Goal: Obtain resource: Obtain resource

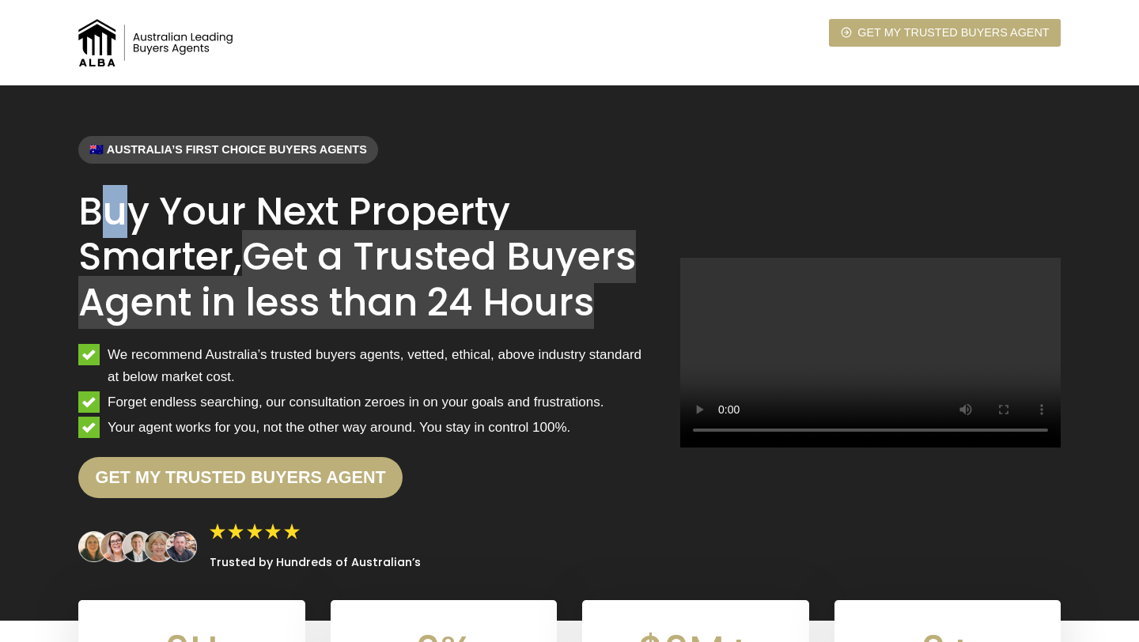
click at [114, 232] on h1 "Buy Your Next Property Smarter, Get a Trusted Buyers Agent in less than 24 Hours" at bounding box center [366, 257] width 577 height 137
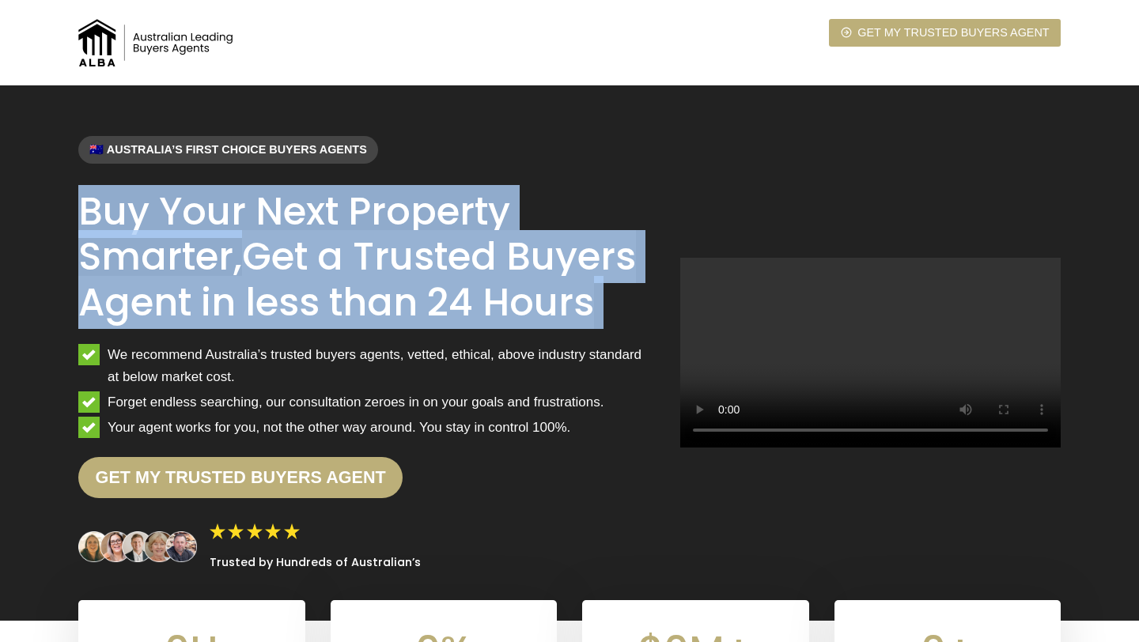
drag, startPoint x: 85, startPoint y: 203, endPoint x: 577, endPoint y: 335, distance: 508.6
click at [577, 335] on div "🇦🇺 Australia’s first choice buyers agents Buy Your Next Property Smarter, Get a…" at bounding box center [366, 353] width 577 height 434
copy div "Buy Your Next Property Smarter, Get a Trusted Buyers Agent in less than 24 Hours"
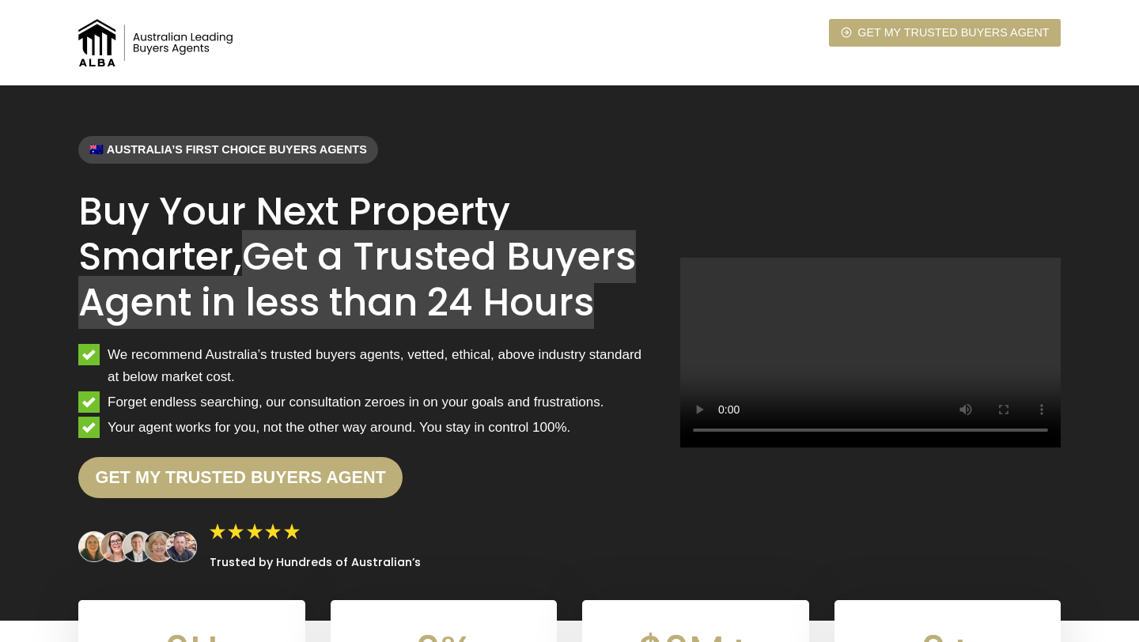
click at [176, 345] on span "We recommend Australia’s trusted buyers agents, vetted, ethical, above industry…" at bounding box center [381, 365] width 547 height 43
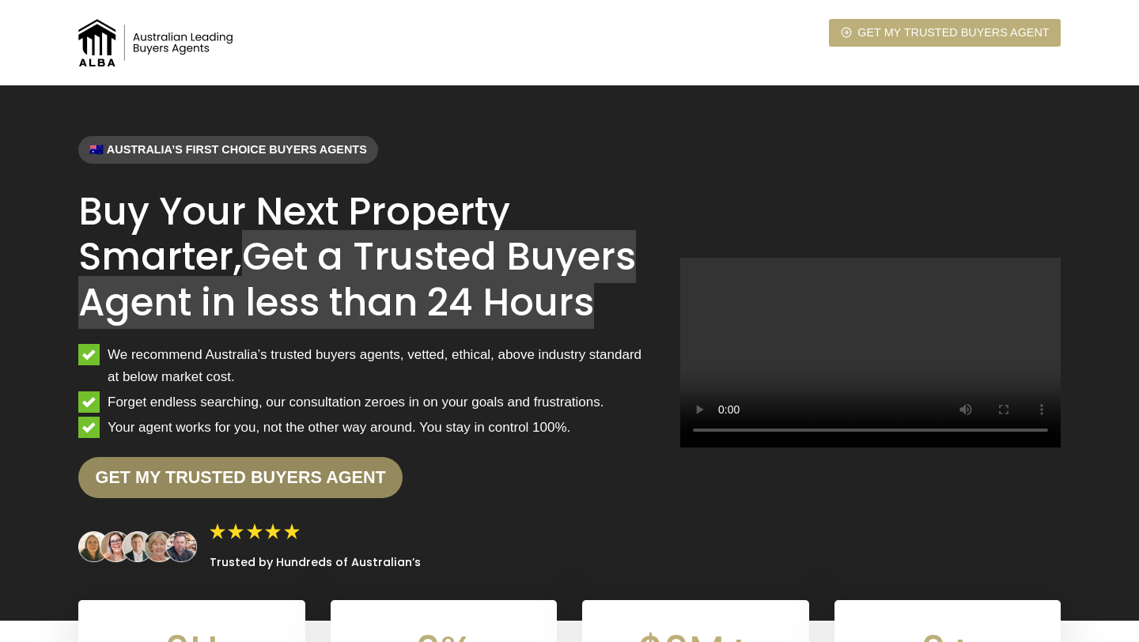
scroll to position [25, 0]
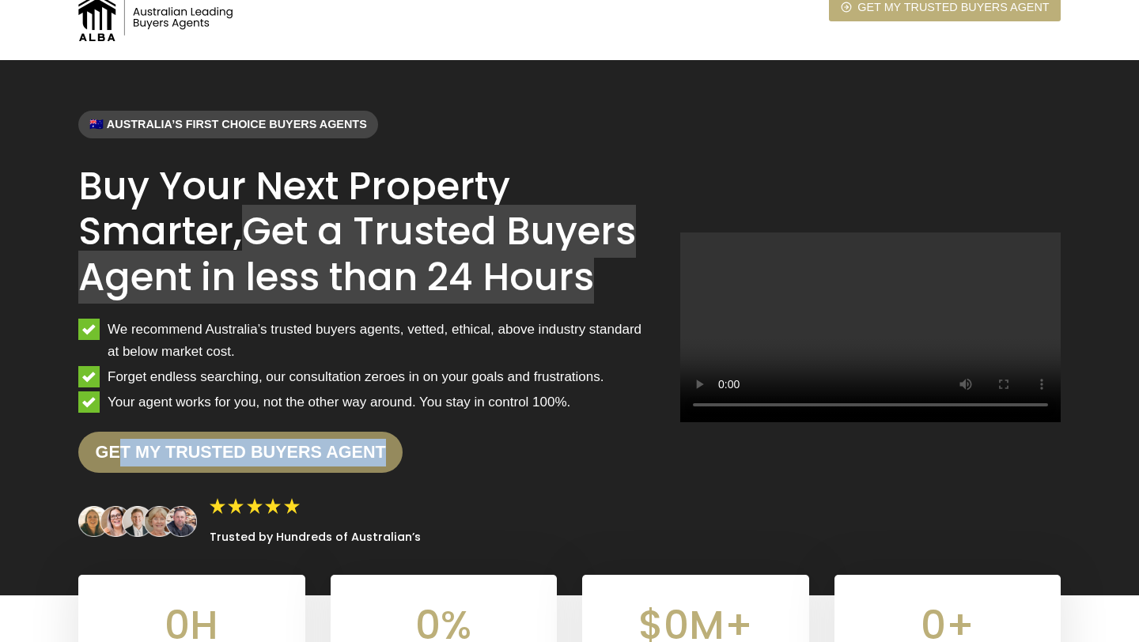
drag, startPoint x: 427, startPoint y: 455, endPoint x: 122, endPoint y: 455, distance: 305.3
click at [122, 455] on div "Get my trusted Buyers Agent" at bounding box center [366, 452] width 577 height 41
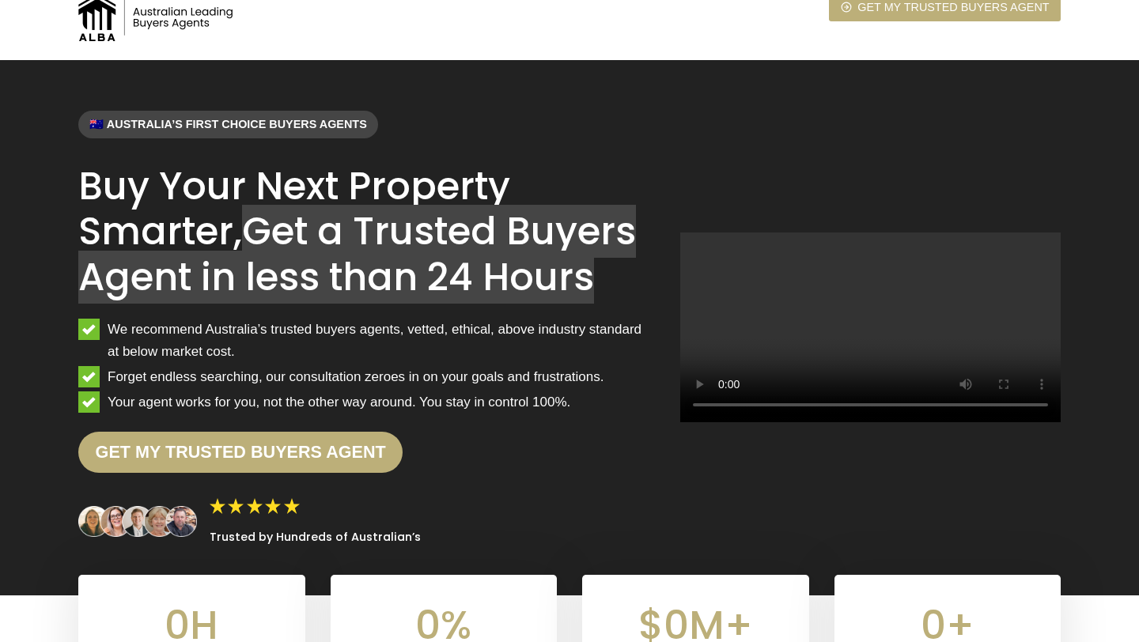
click at [312, 395] on span "Your agent works for you, not the other way around. You stay in control 100%." at bounding box center [339, 401] width 463 height 21
drag, startPoint x: 429, startPoint y: 542, endPoint x: 210, endPoint y: 539, distance: 218.3
click at [210, 539] on div "Trusted by Hundreds of Australian’s" at bounding box center [366, 521] width 577 height 47
copy h2 "Trusted by Hundreds of Australian’s"
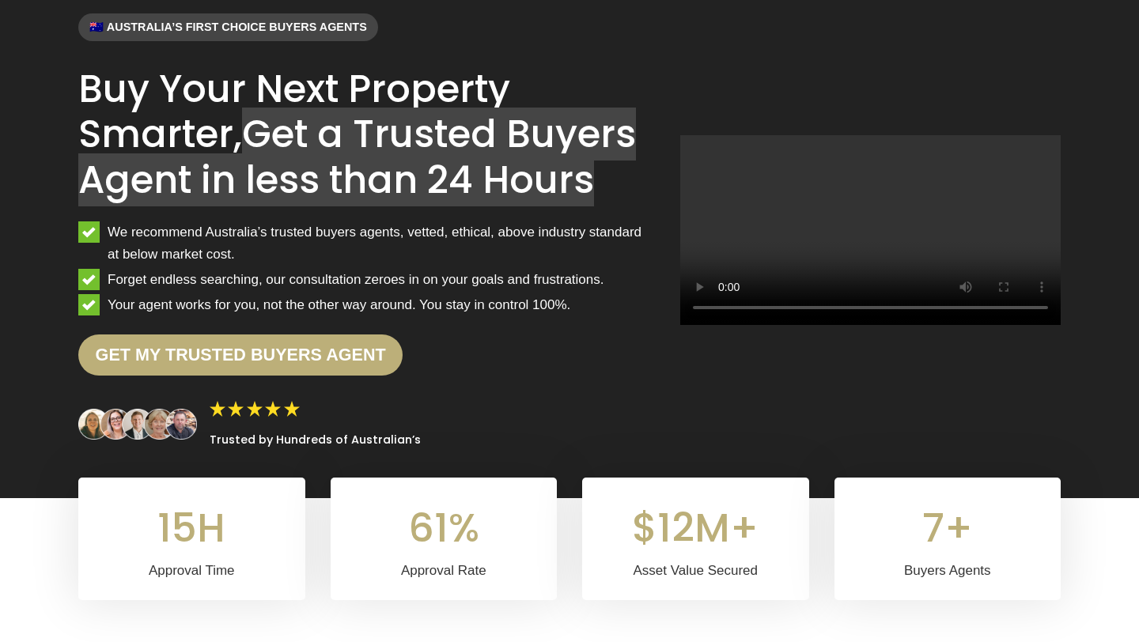
click at [474, 374] on div "Get my trusted Buyers Agent" at bounding box center [366, 355] width 577 height 41
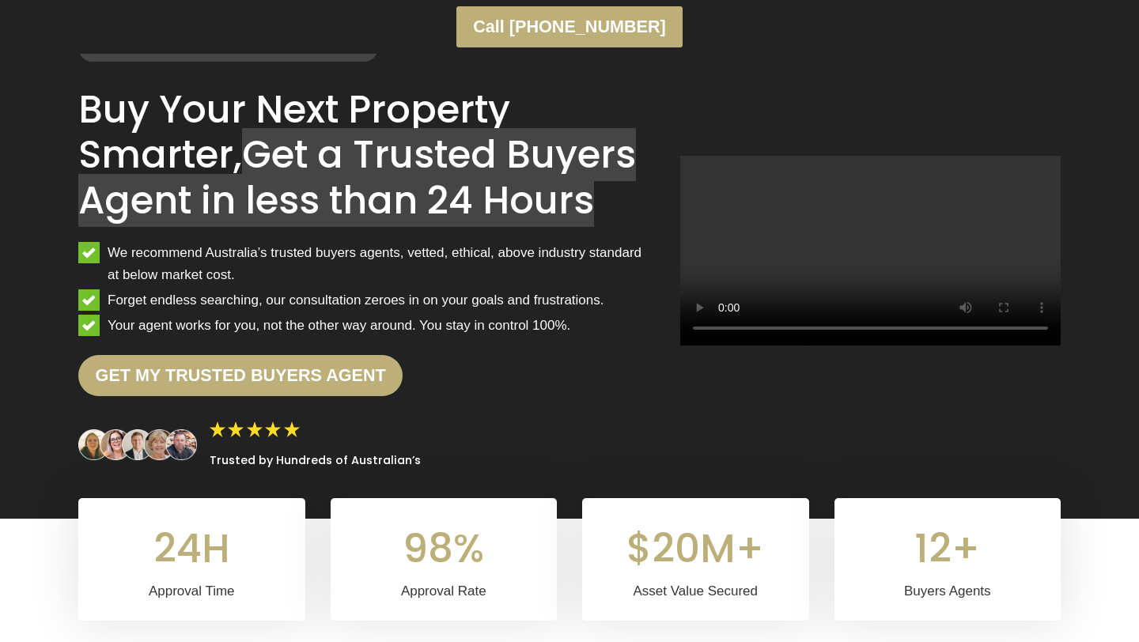
scroll to position [54, 0]
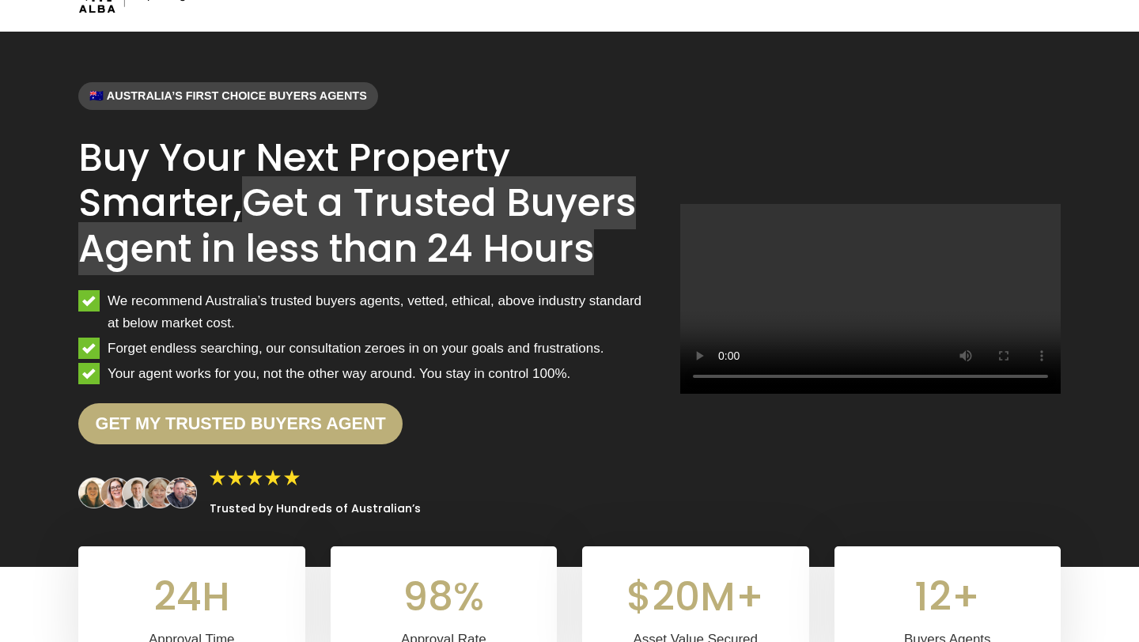
click at [274, 329] on span "We recommend Australia’s trusted buyers agents, vetted, ethical, above industry…" at bounding box center [381, 311] width 547 height 43
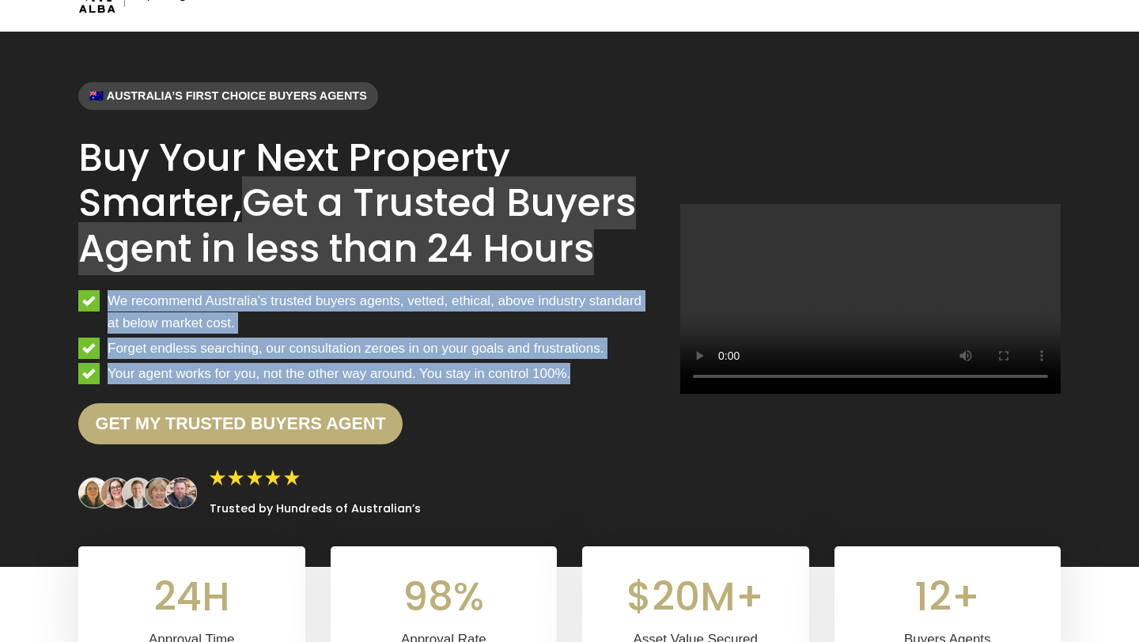
drag, startPoint x: 580, startPoint y: 369, endPoint x: 76, endPoint y: 298, distance: 508.7
click at [76, 298] on div "🇦🇺 Australia’s first choice buyers agents Buy Your Next Property Smarter, Get a…" at bounding box center [569, 299] width 1020 height 535
copy ul "We recommend Australia’s trusted buyers agents, vetted, ethical, above industry…"
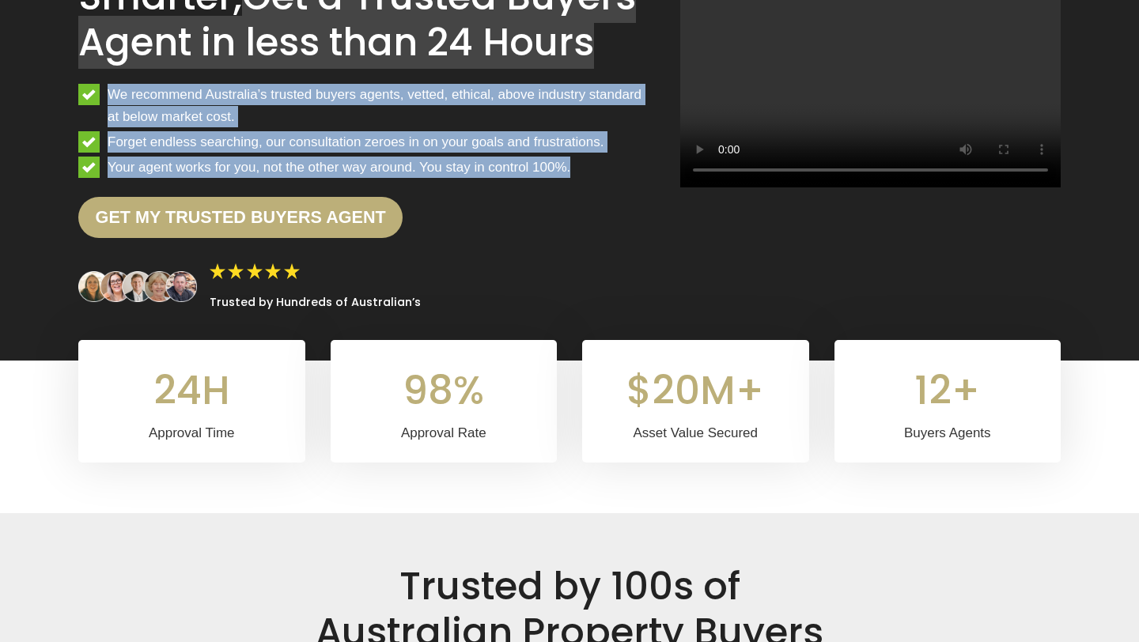
scroll to position [398, 0]
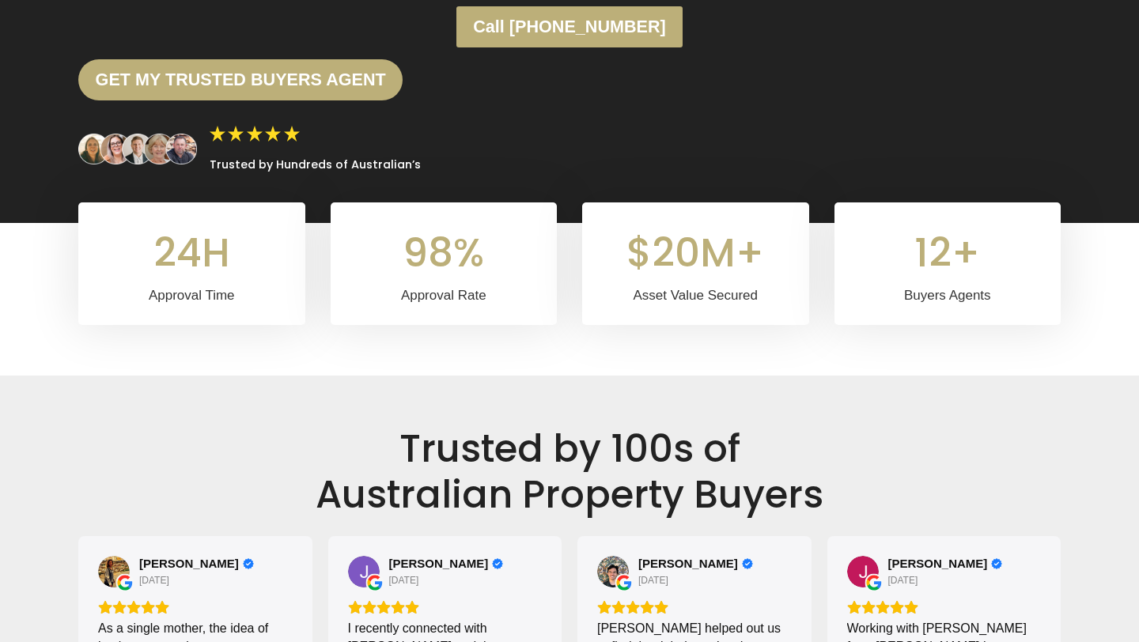
click at [504, 157] on div "Trusted by Hundreds of Australian’s" at bounding box center [366, 149] width 577 height 47
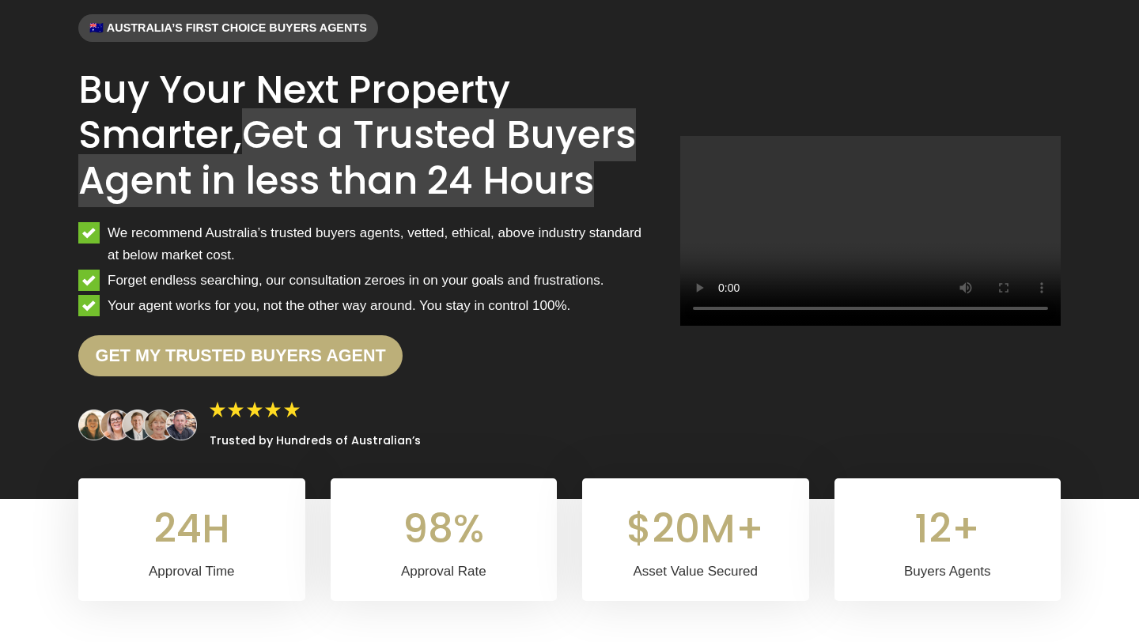
scroll to position [134, 0]
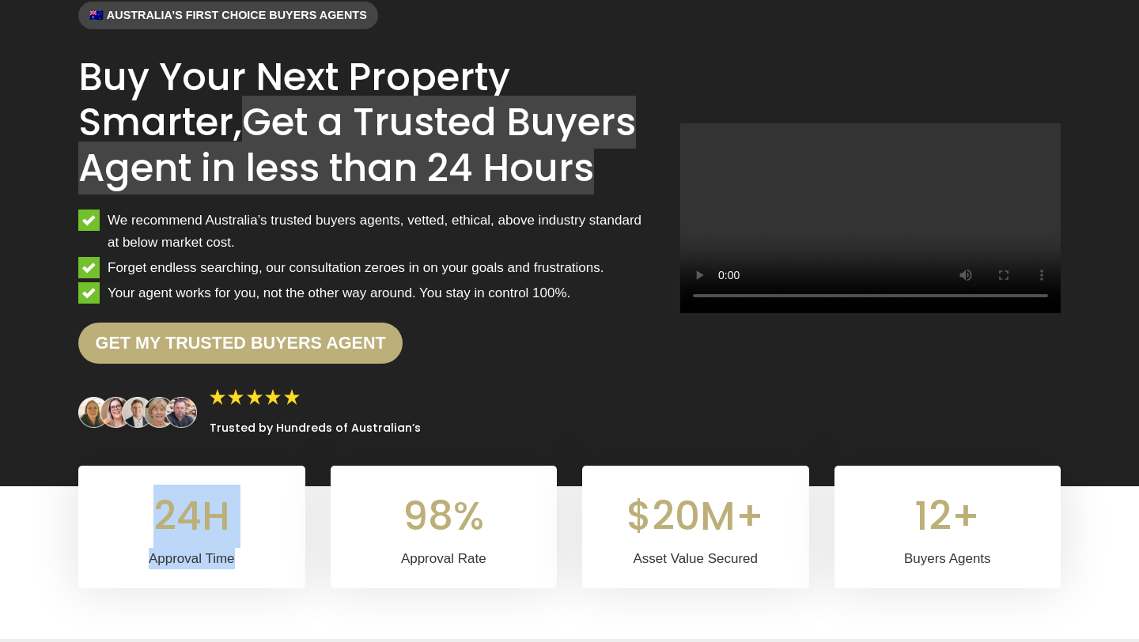
drag, startPoint x: 242, startPoint y: 558, endPoint x: 151, endPoint y: 521, distance: 98.3
click at [151, 521] on div "24H 24H Approval Time" at bounding box center [191, 527] width 189 height 85
copy div "24H Approval Time"
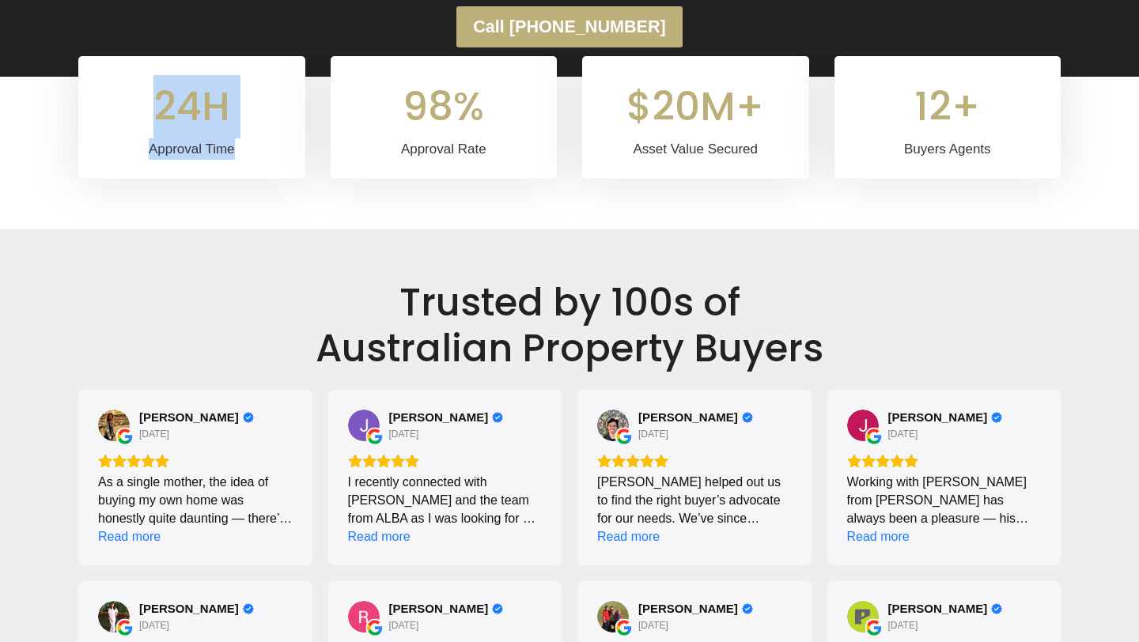
scroll to position [581, 0]
